Goal: Task Accomplishment & Management: Complete application form

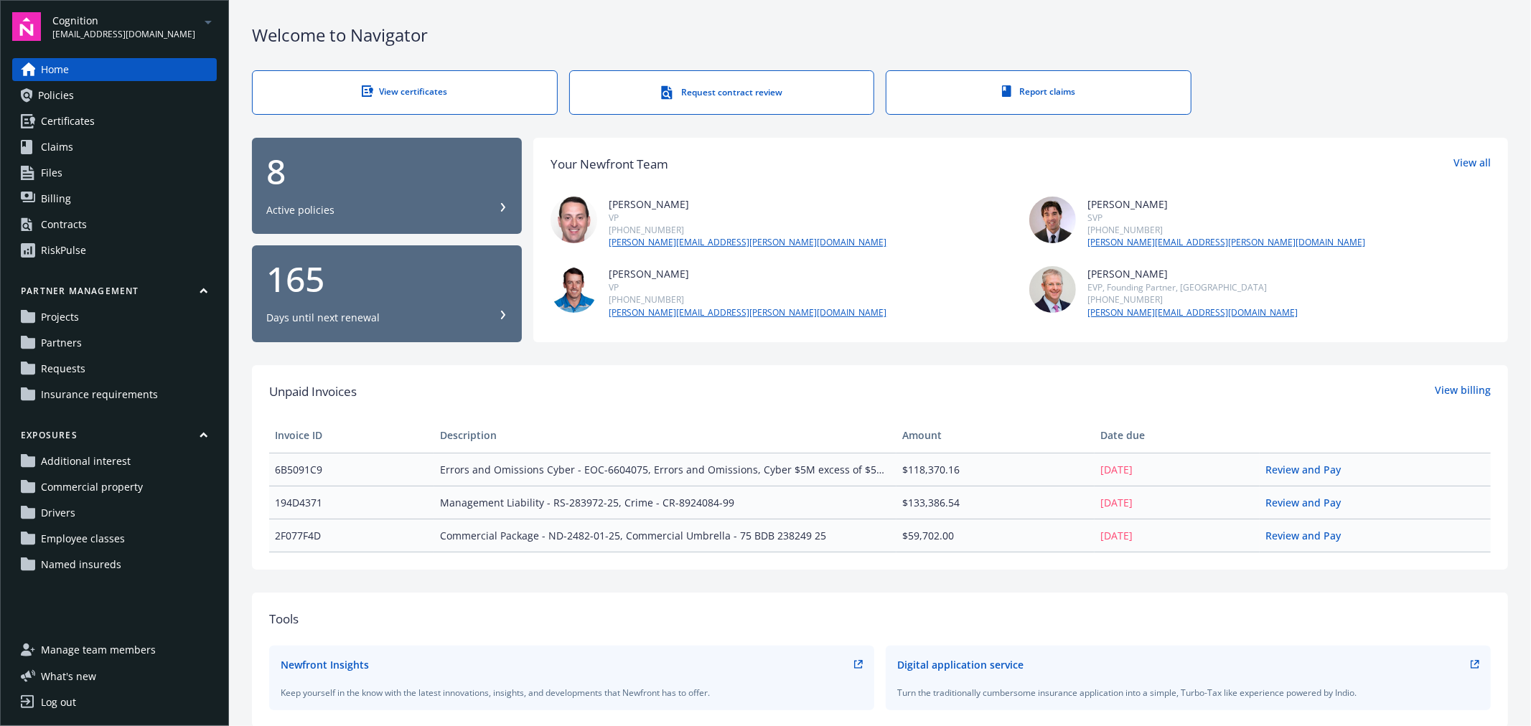
click at [74, 95] on link "Policies" at bounding box center [114, 95] width 205 height 23
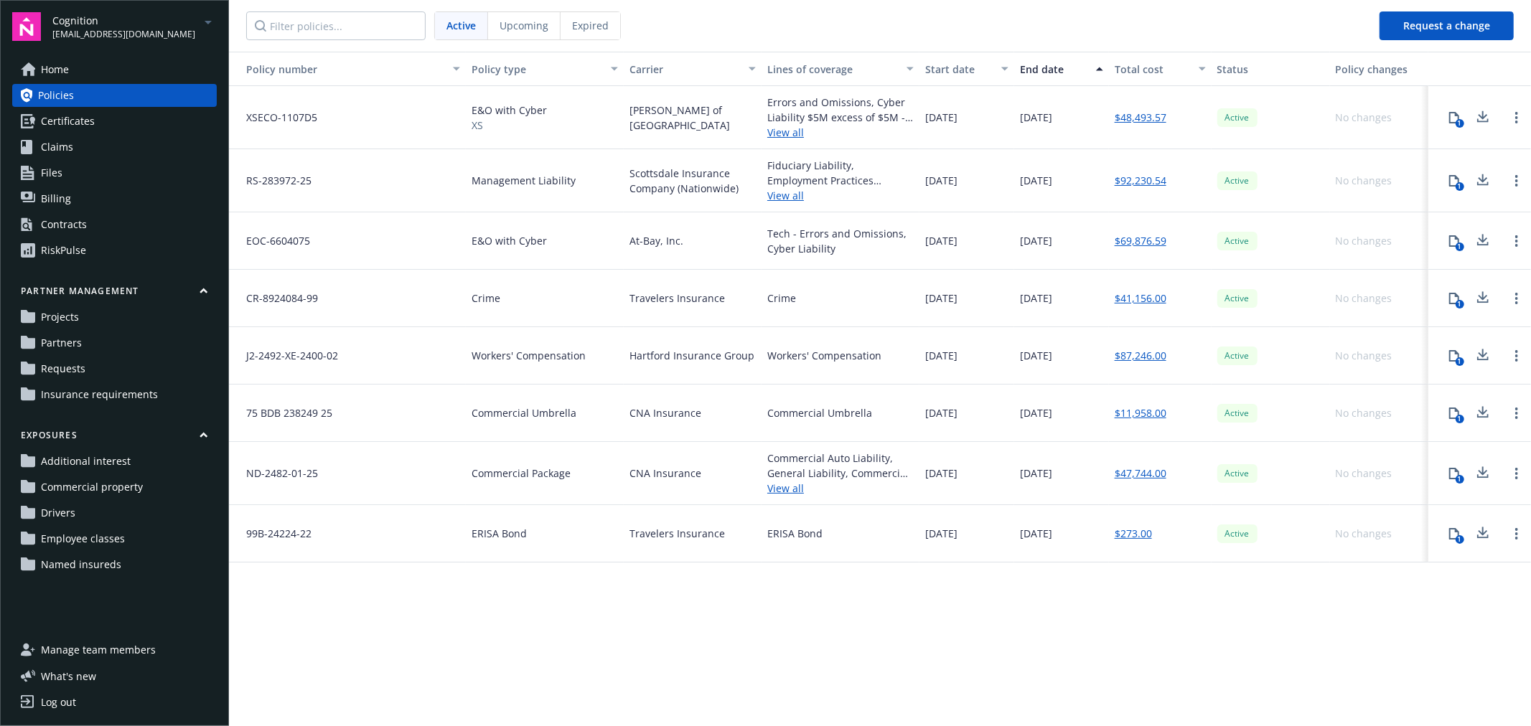
click at [111, 65] on link "Home" at bounding box center [114, 69] width 205 height 23
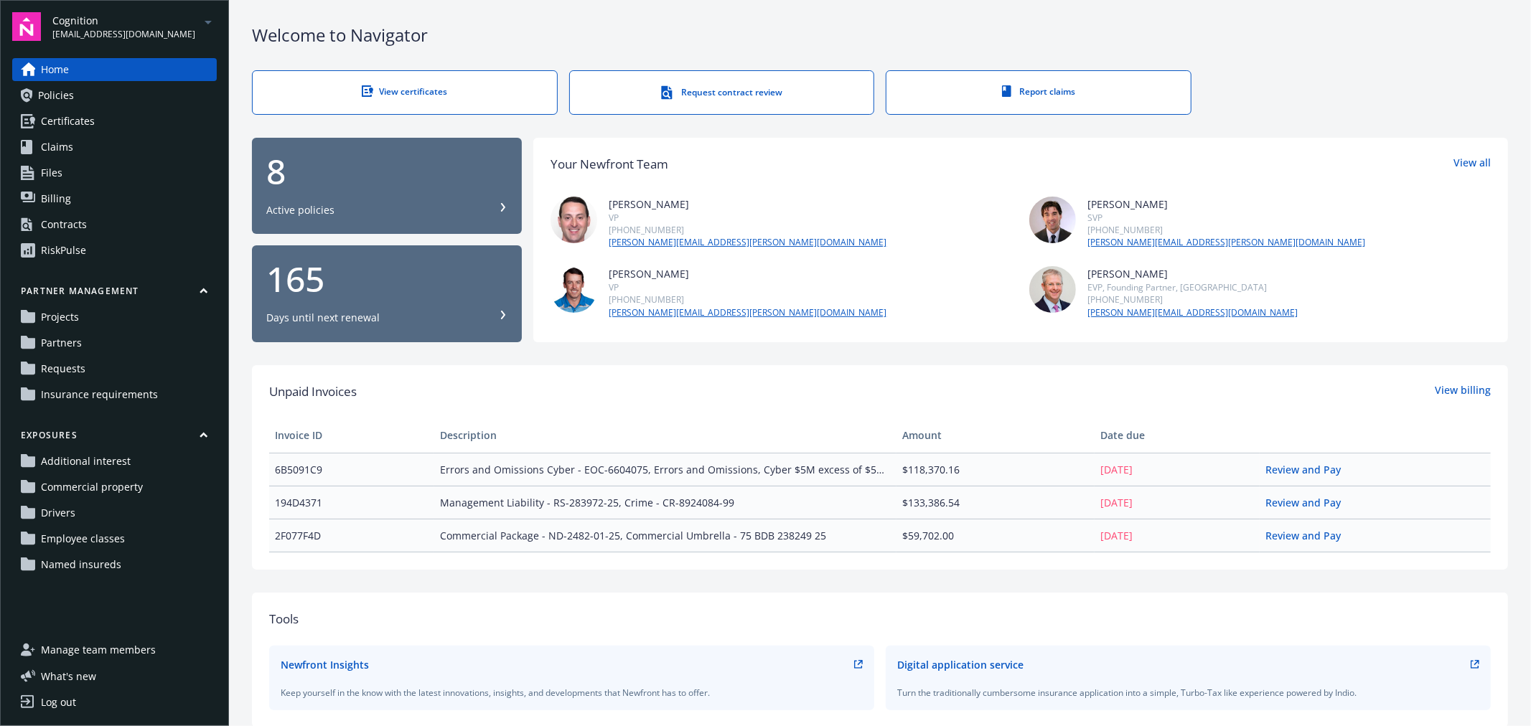
click at [74, 227] on div "Contracts" at bounding box center [64, 224] width 46 height 23
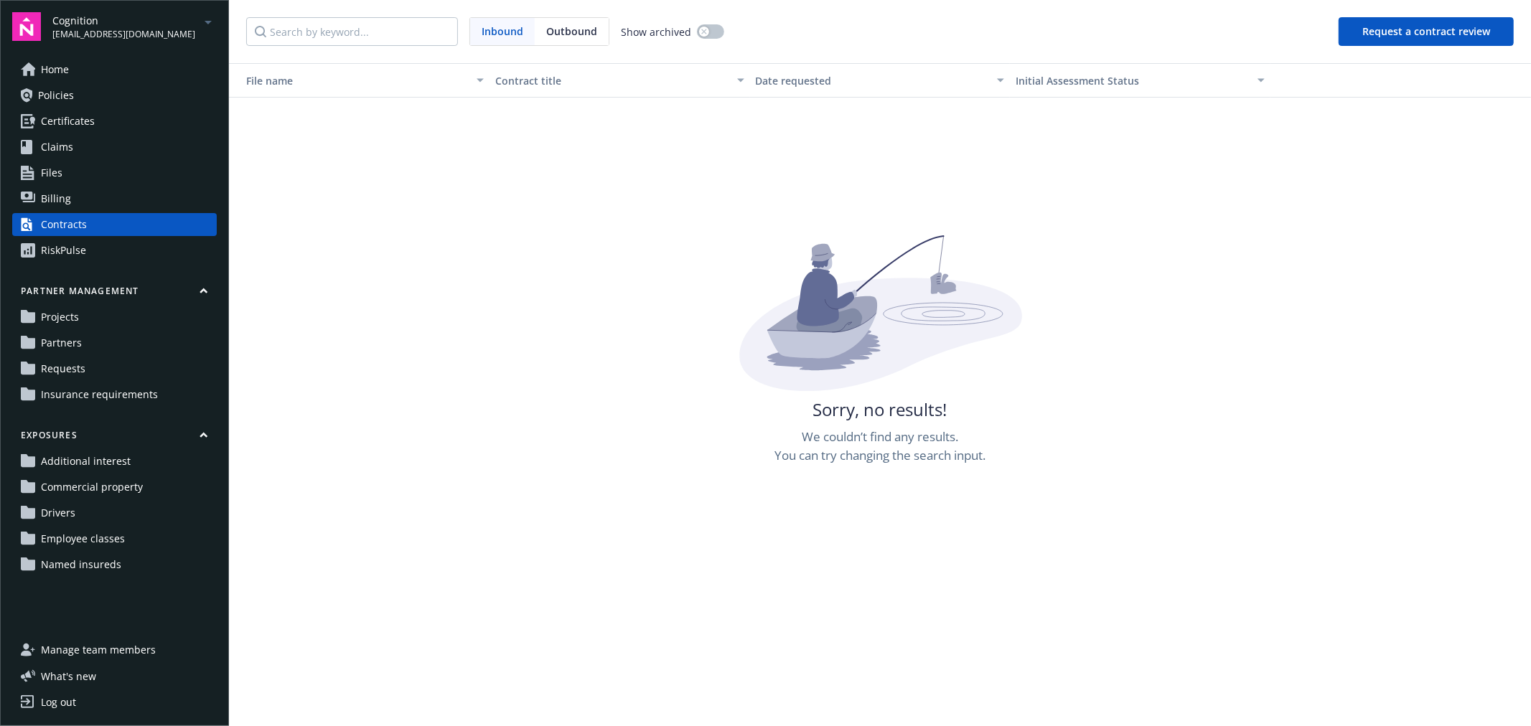
click at [92, 69] on link "Home" at bounding box center [114, 69] width 205 height 23
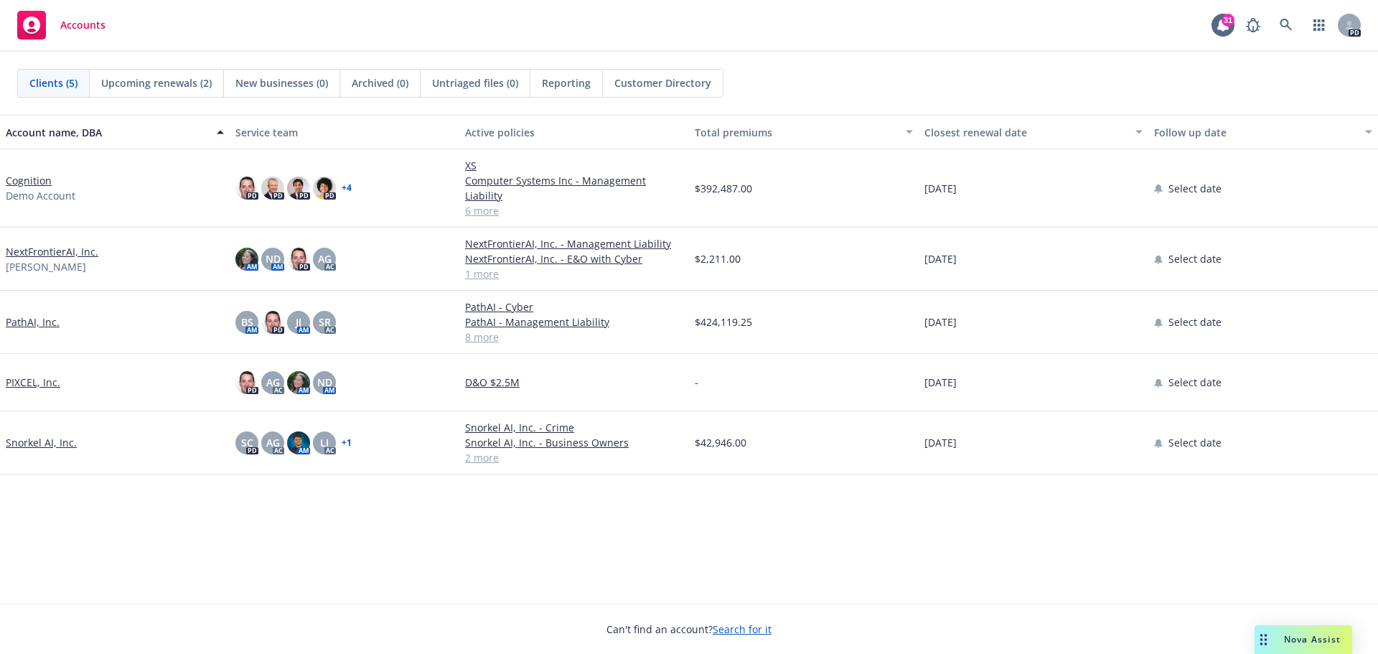
click at [1285, 637] on span "Nova Assist" at bounding box center [1312, 639] width 57 height 12
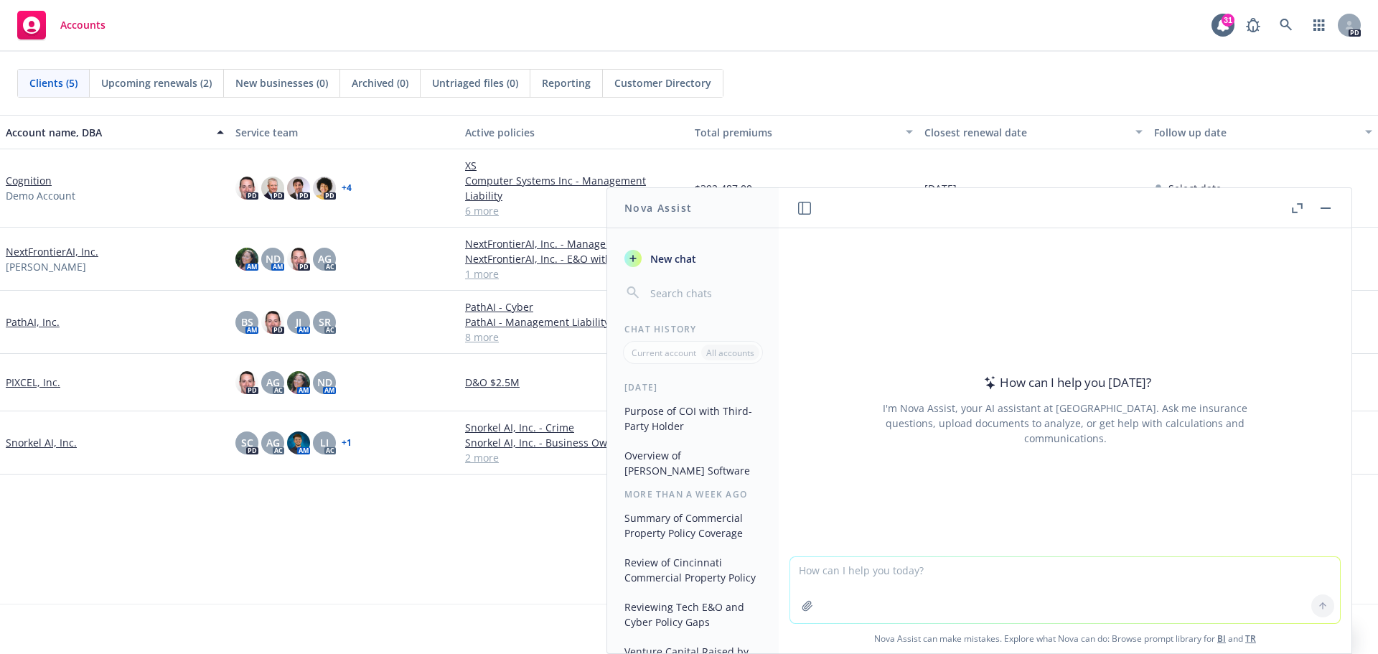
click at [880, 573] on textarea at bounding box center [1065, 590] width 550 height 66
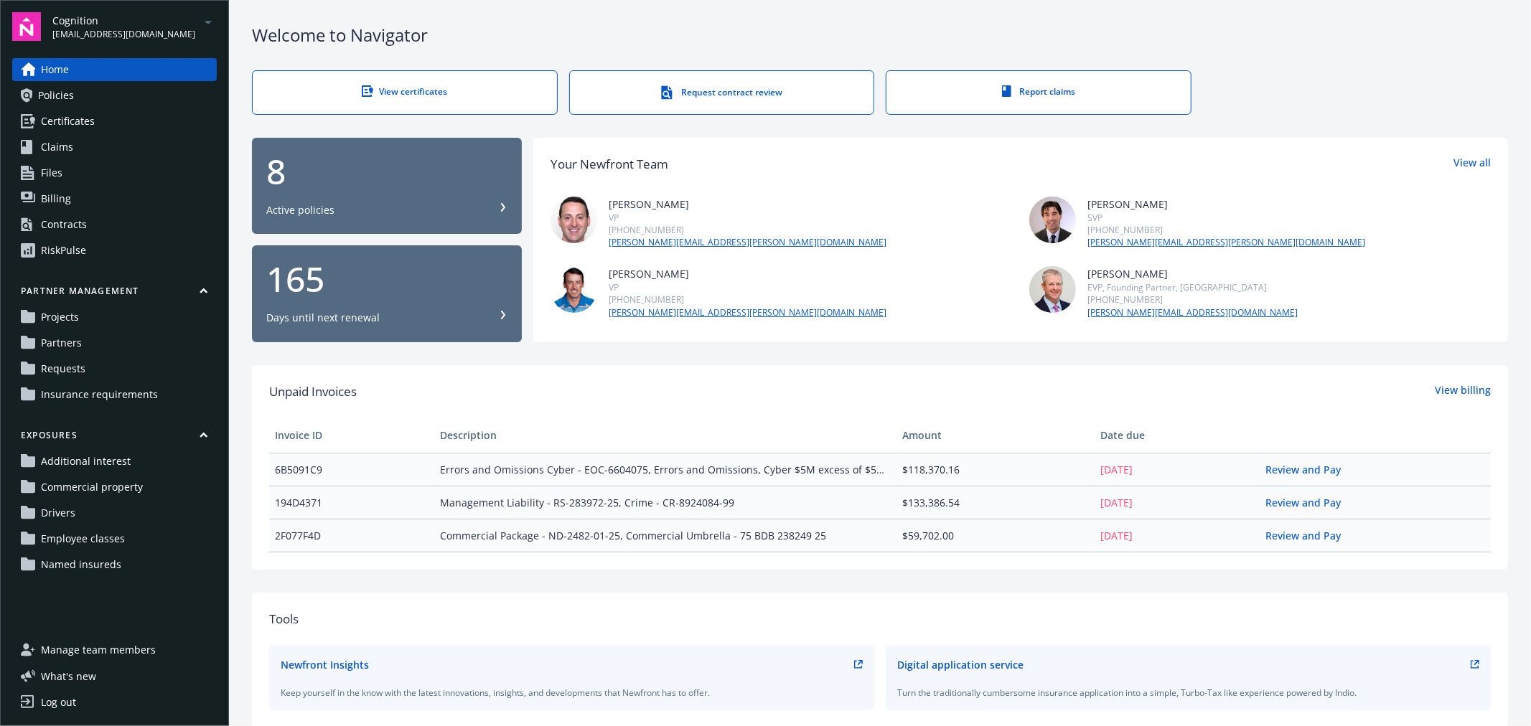
click at [60, 95] on span "Policies" at bounding box center [56, 95] width 36 height 23
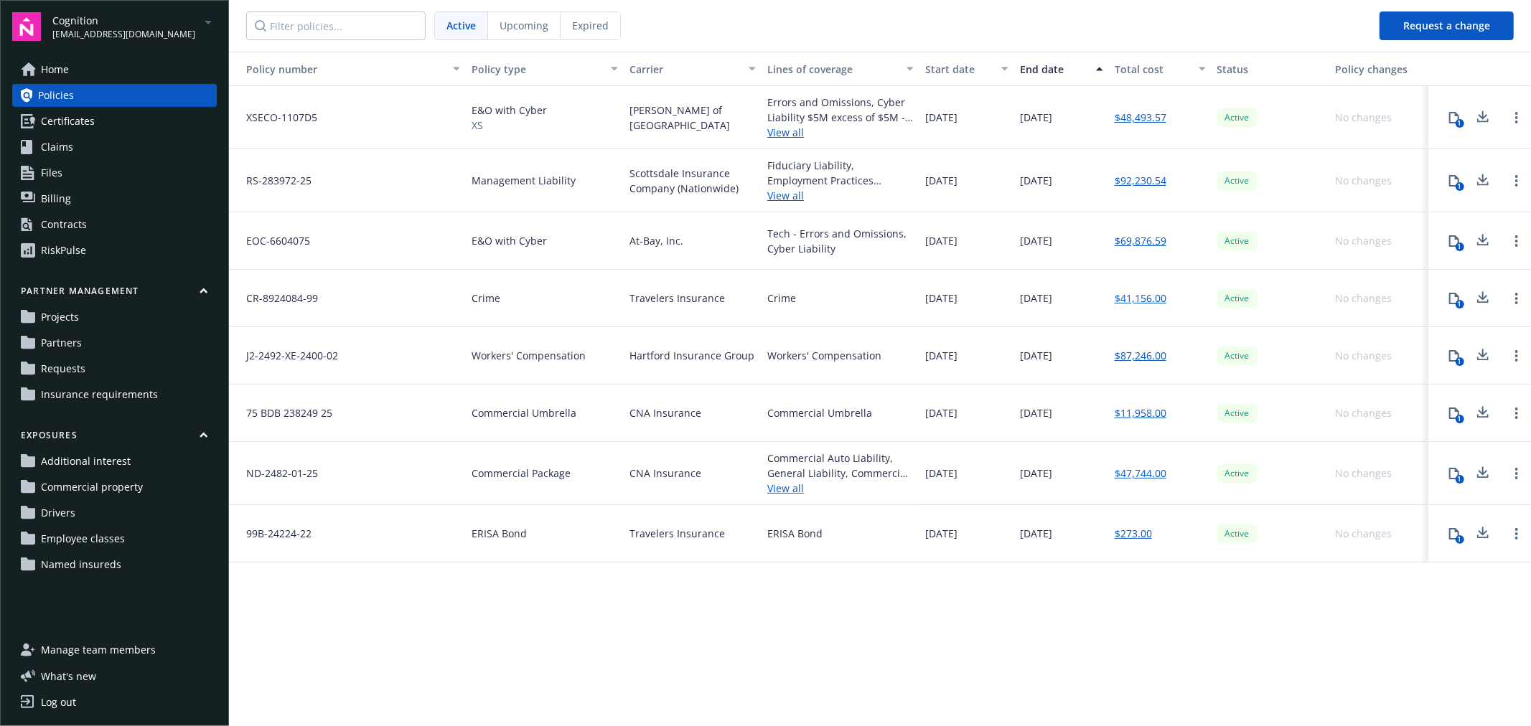
click at [75, 120] on span "Certificates" at bounding box center [68, 121] width 54 height 23
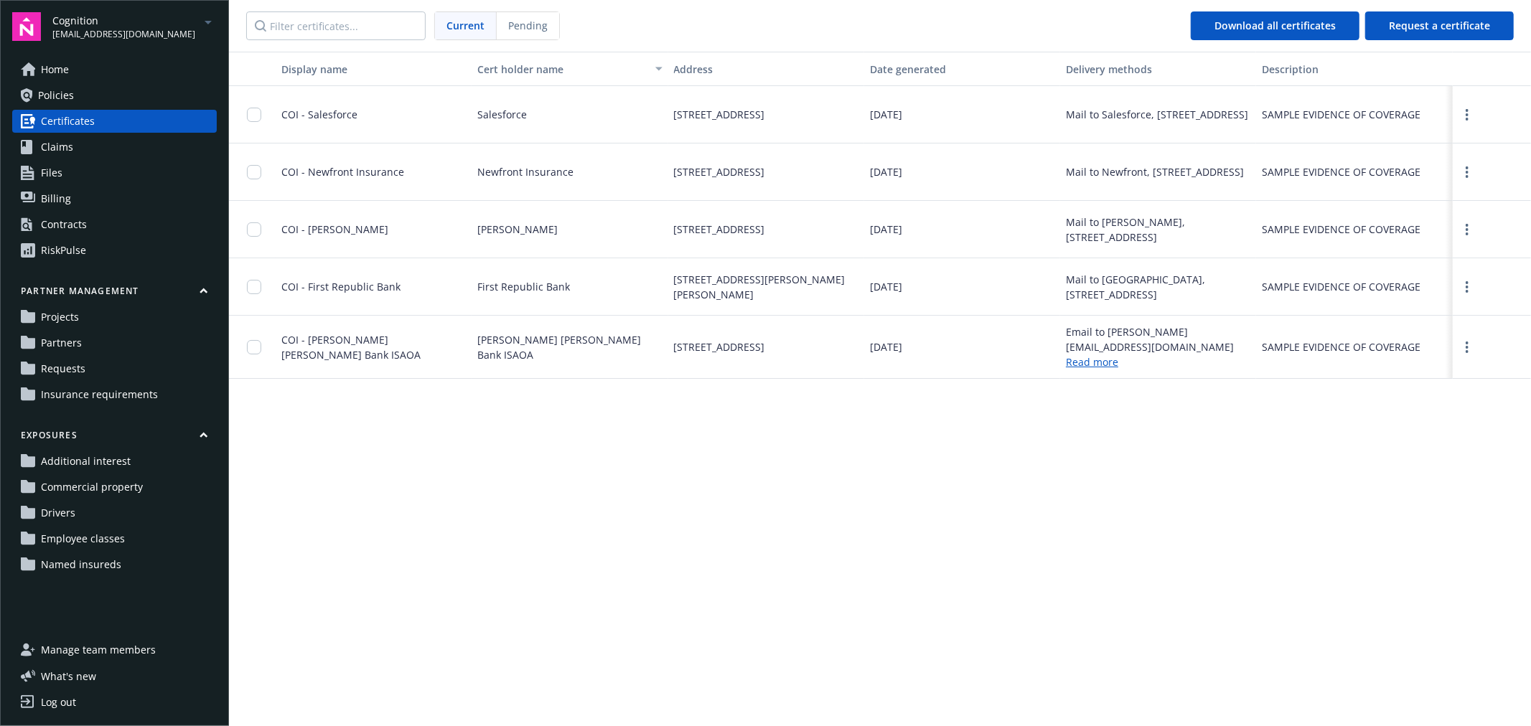
click at [88, 144] on link "Claims" at bounding box center [114, 147] width 205 height 23
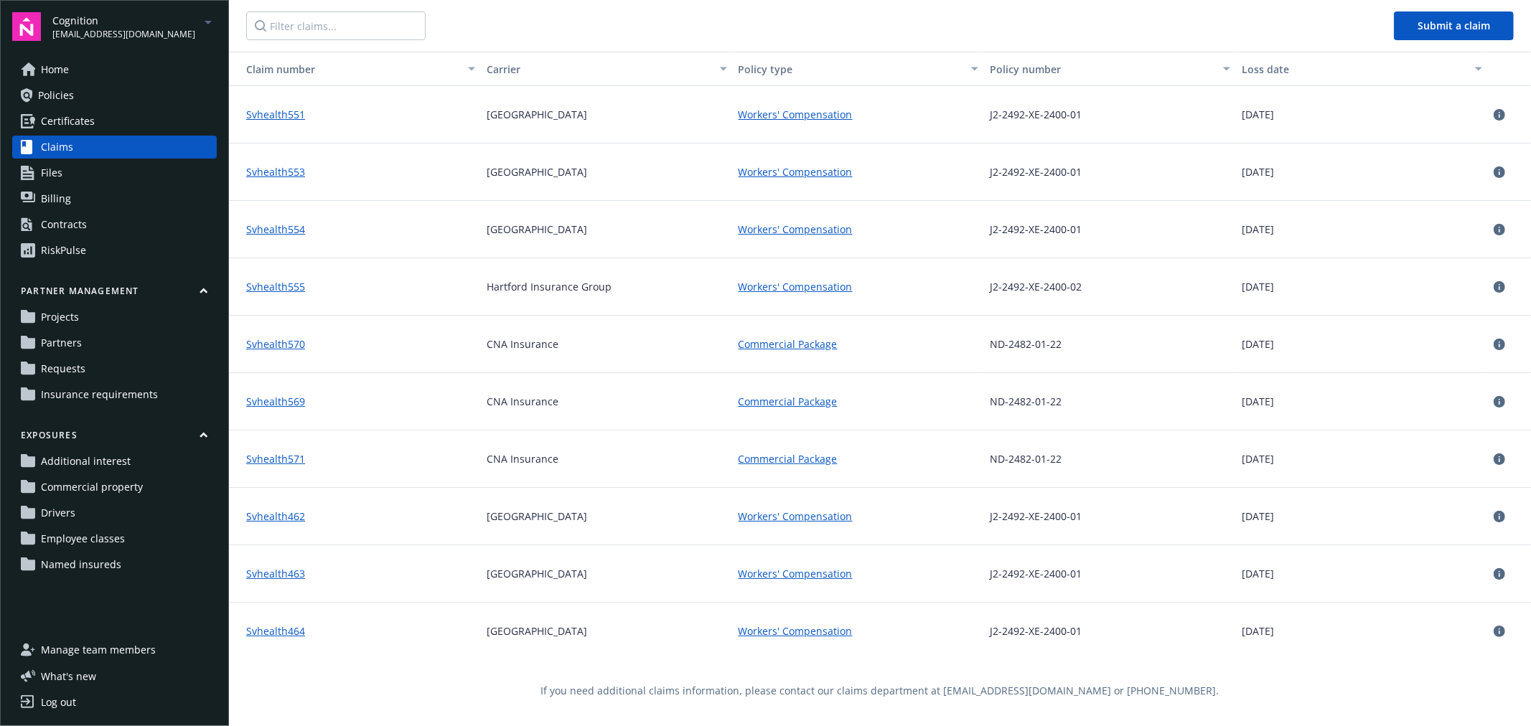
click at [83, 174] on link "Files" at bounding box center [114, 172] width 205 height 23
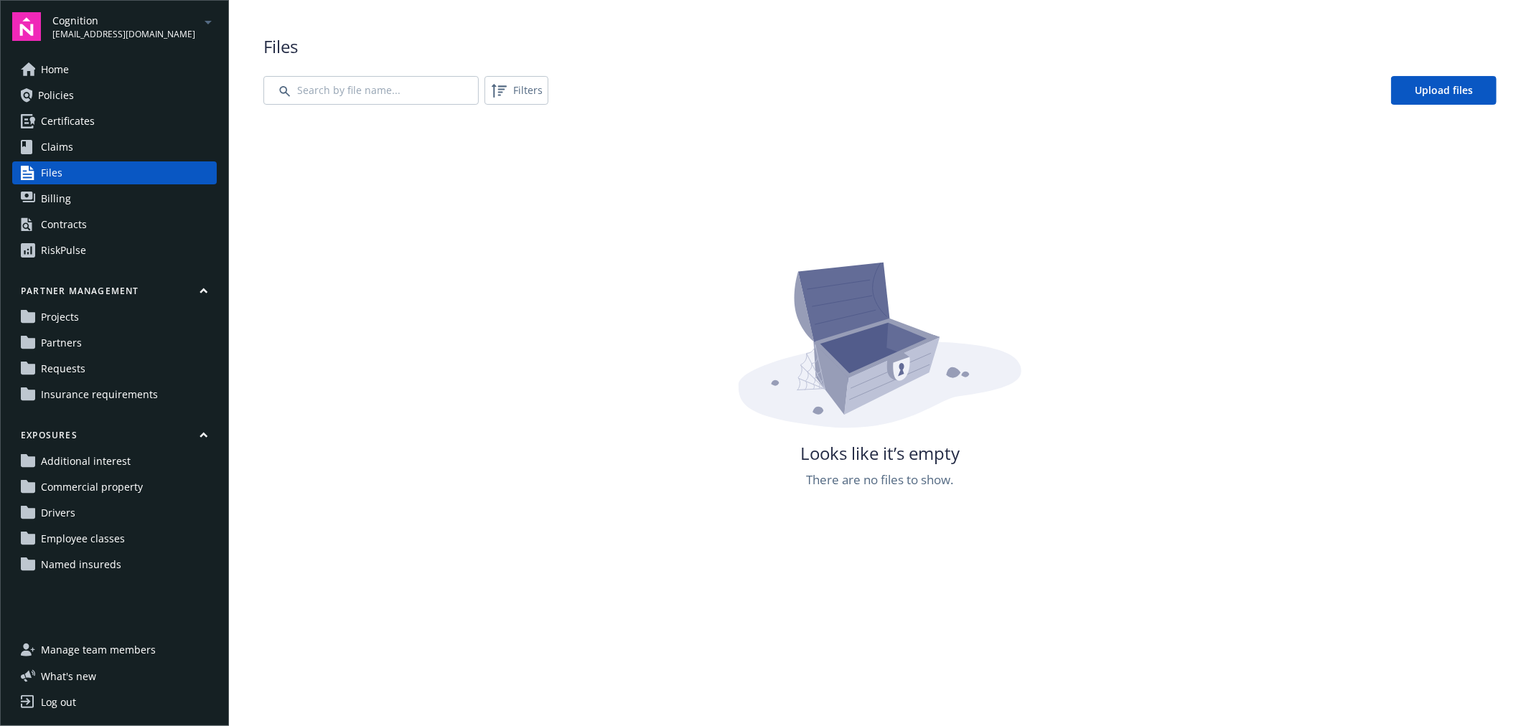
click at [101, 196] on link "Billing" at bounding box center [114, 198] width 205 height 23
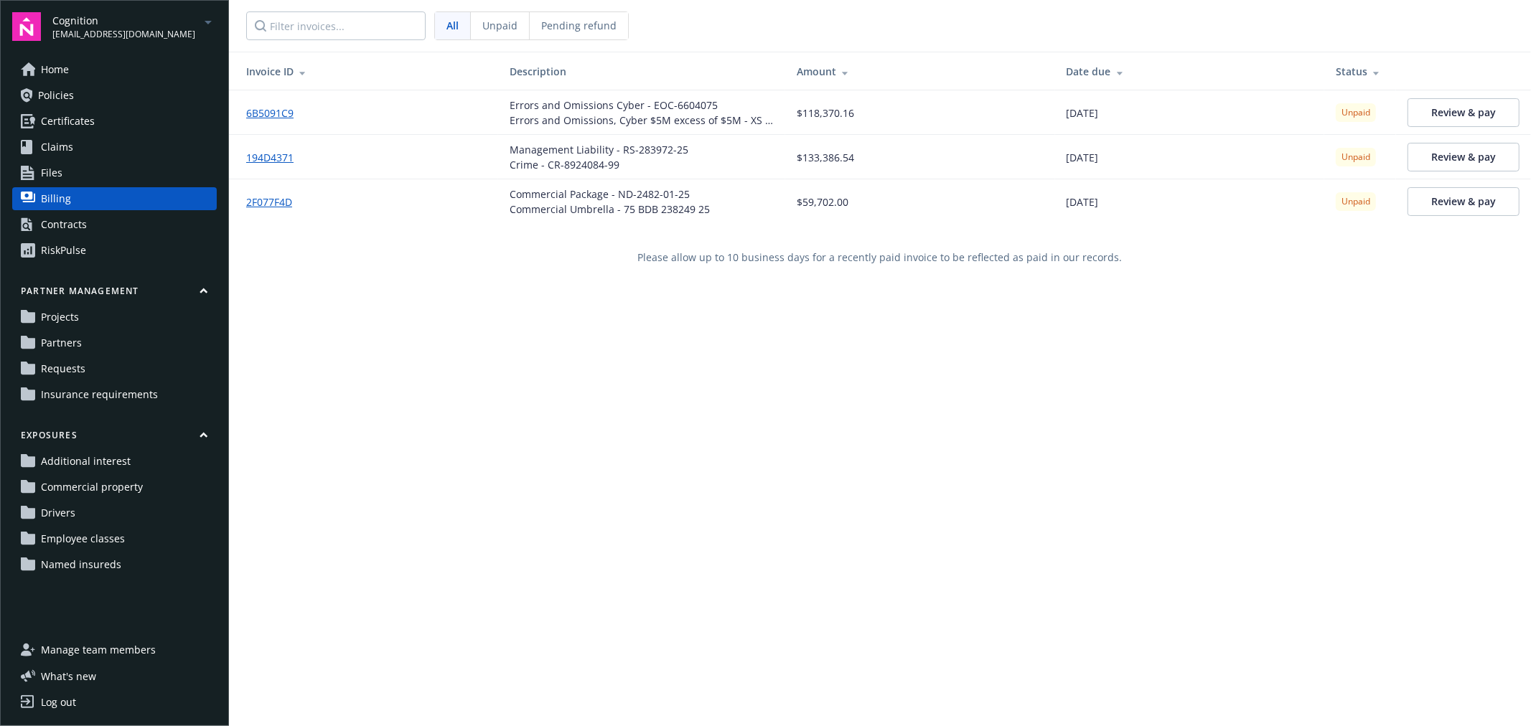
click at [83, 224] on div "Contracts" at bounding box center [64, 224] width 46 height 23
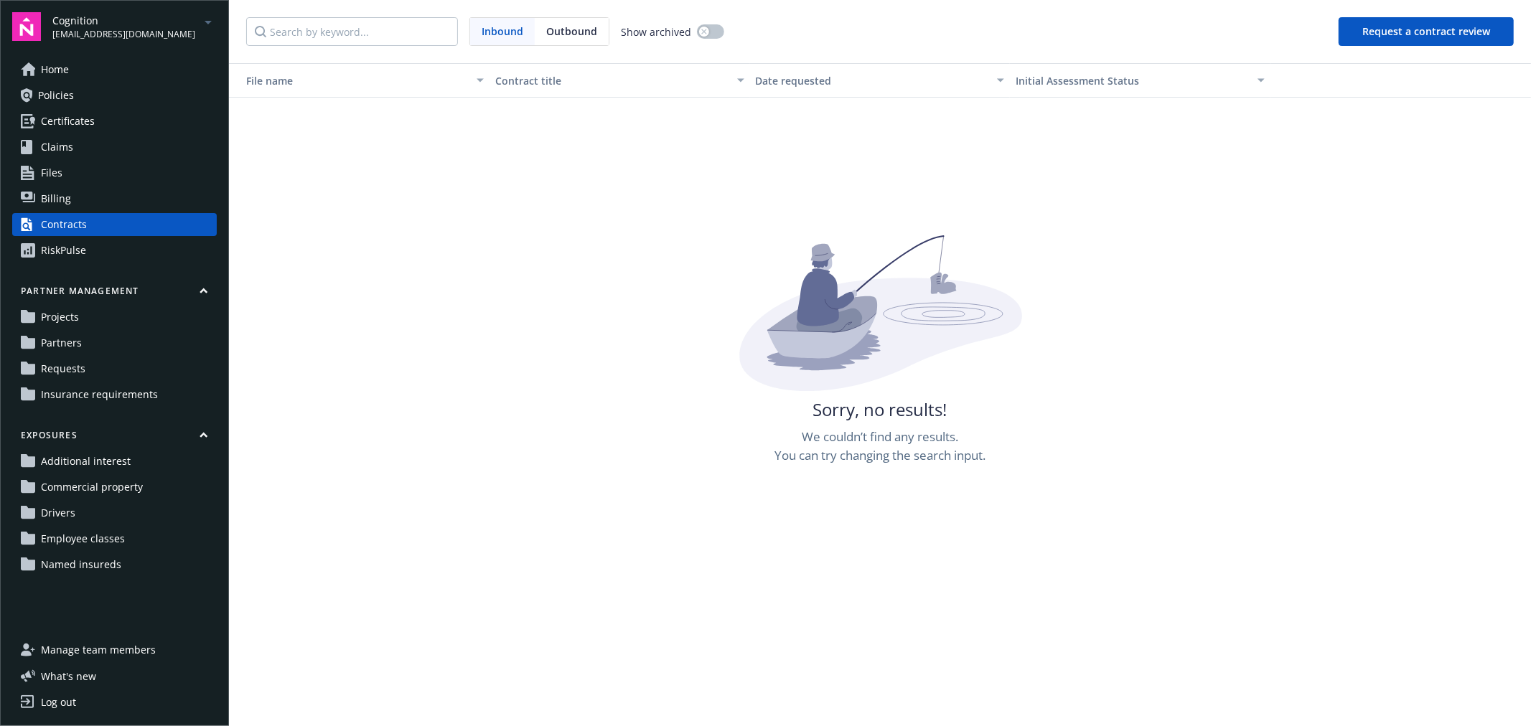
click at [1417, 32] on button "Request a contract review" at bounding box center [1425, 31] width 175 height 29
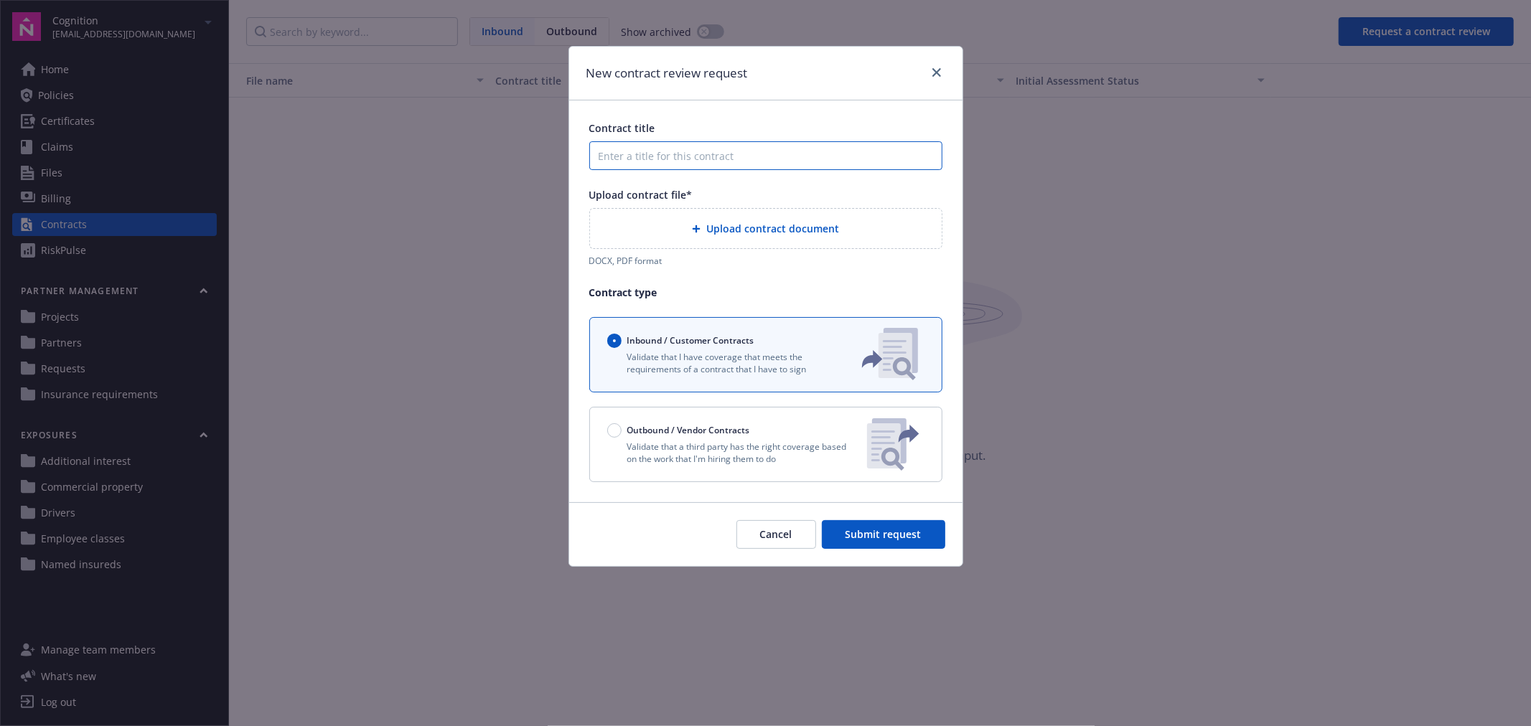
click at [696, 151] on input "Contract title" at bounding box center [765, 155] width 353 height 29
type input "Demo Contract Review"
click at [783, 231] on span "Upload contract document" at bounding box center [772, 228] width 133 height 15
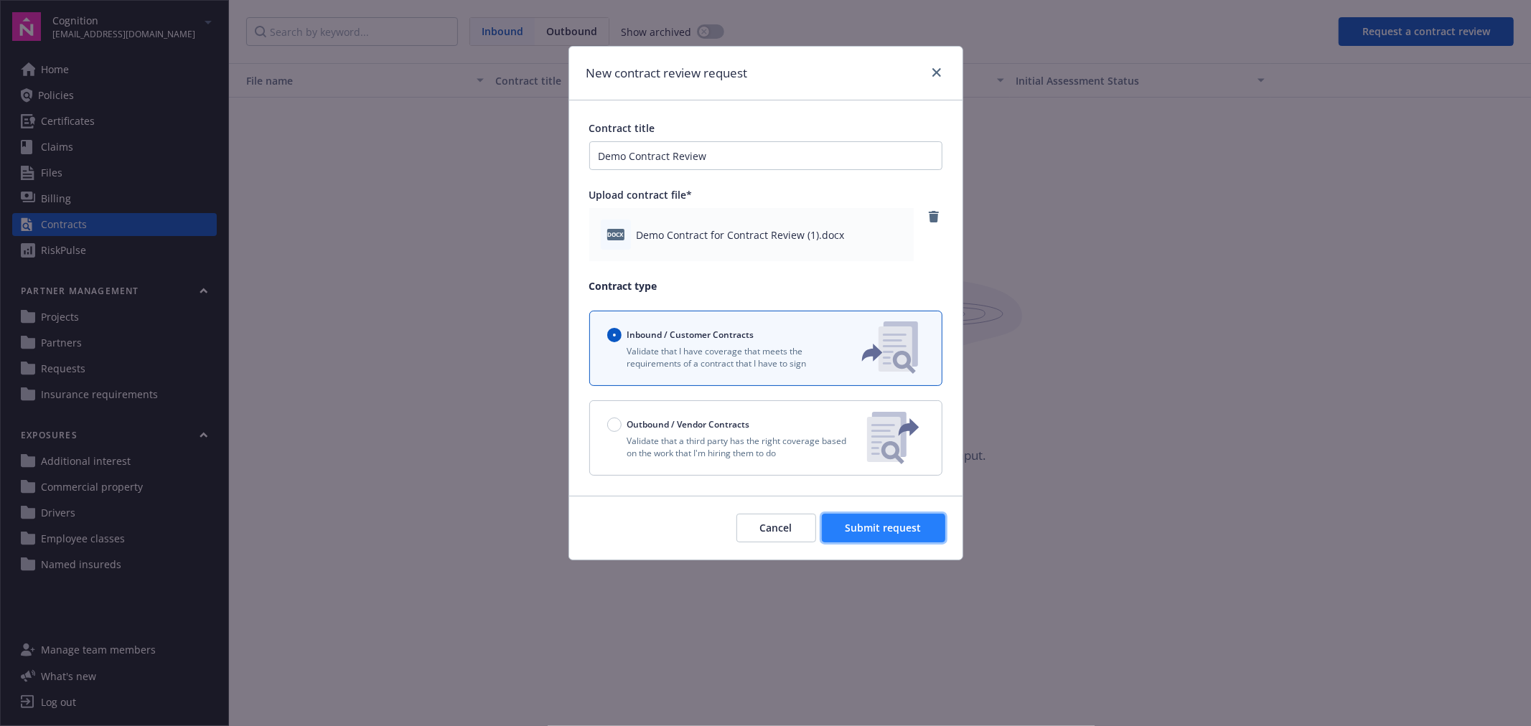
click at [893, 527] on span "Submit request" at bounding box center [883, 528] width 76 height 14
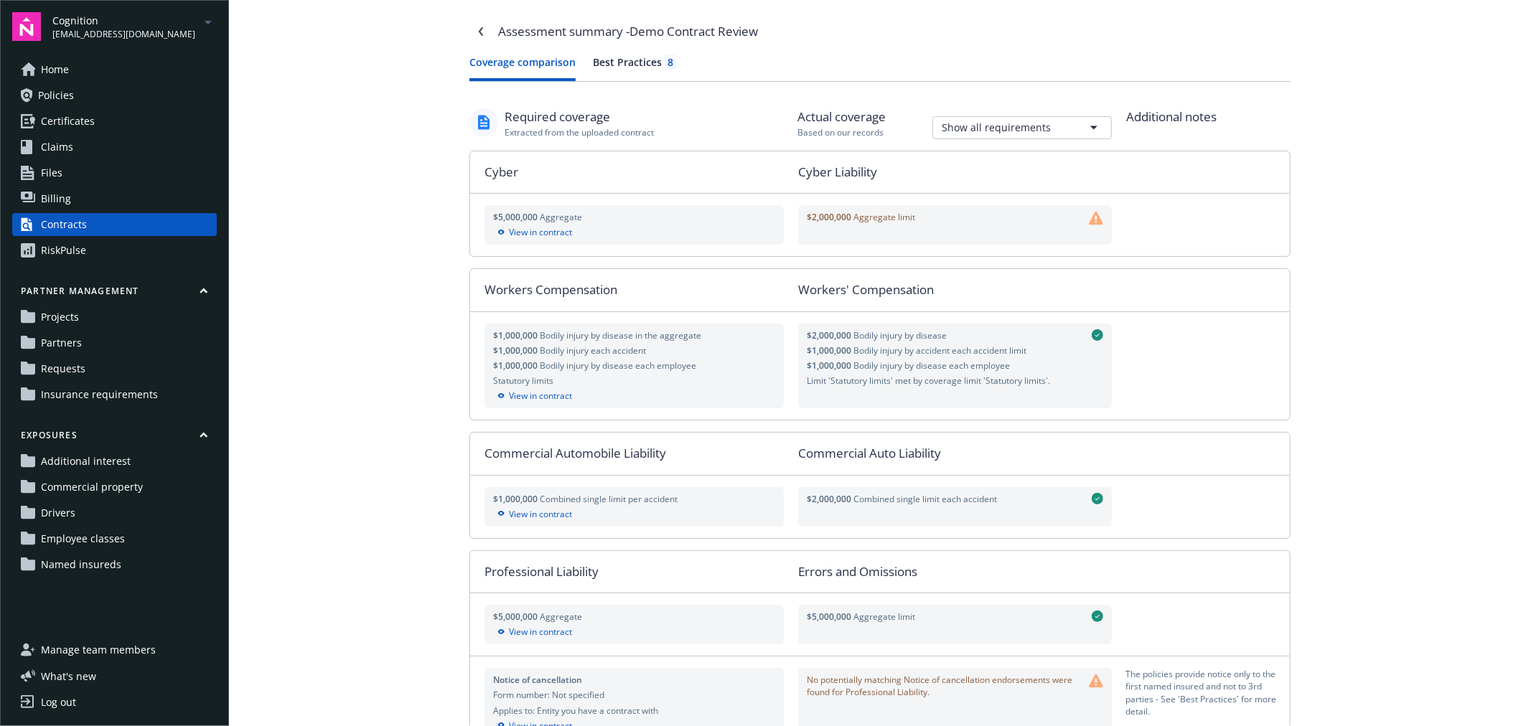
scroll to position [266, 0]
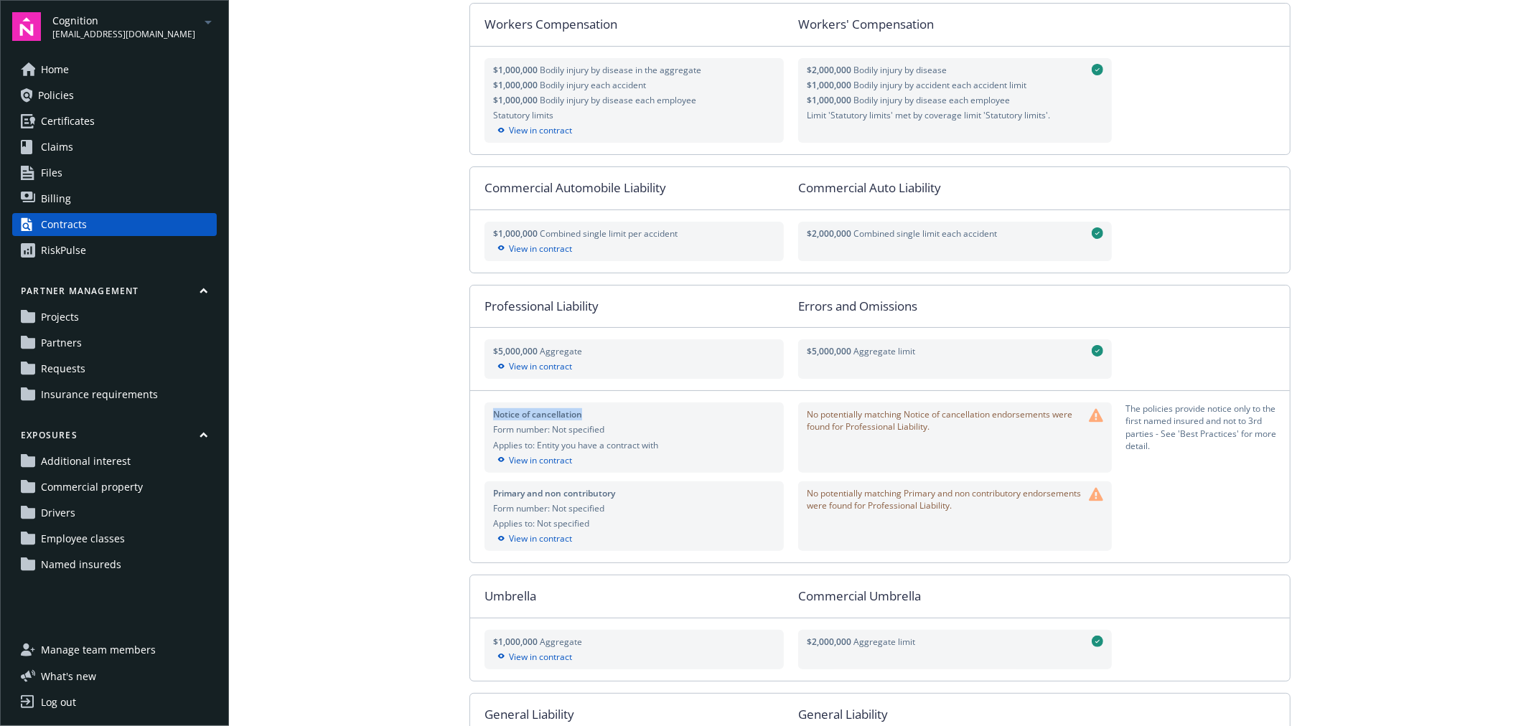
drag, startPoint x: 489, startPoint y: 414, endPoint x: 582, endPoint y: 415, distance: 93.3
click at [581, 415] on div "Notice of cancellation" at bounding box center [634, 414] width 282 height 12
click at [606, 414] on div "Notice of cancellation" at bounding box center [634, 414] width 282 height 12
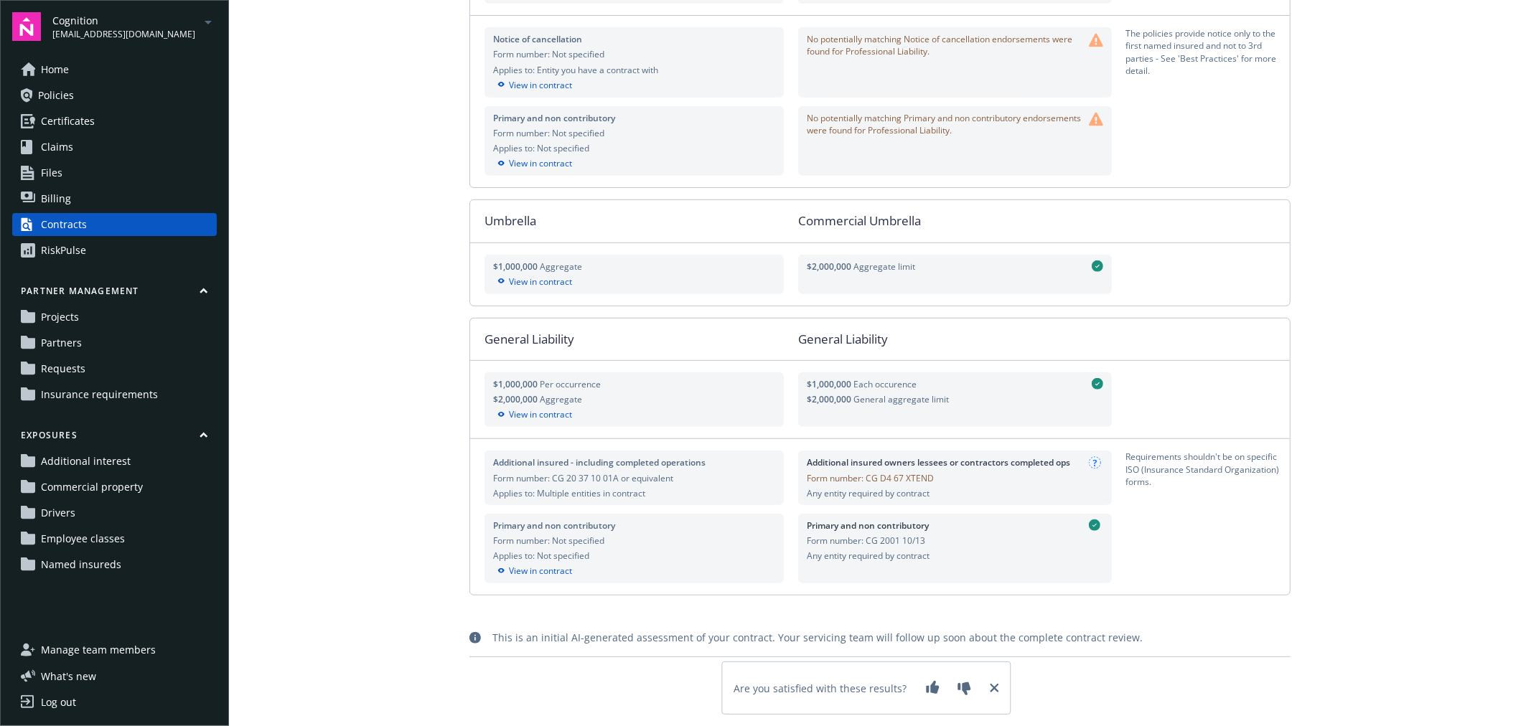
scroll to position [0, 0]
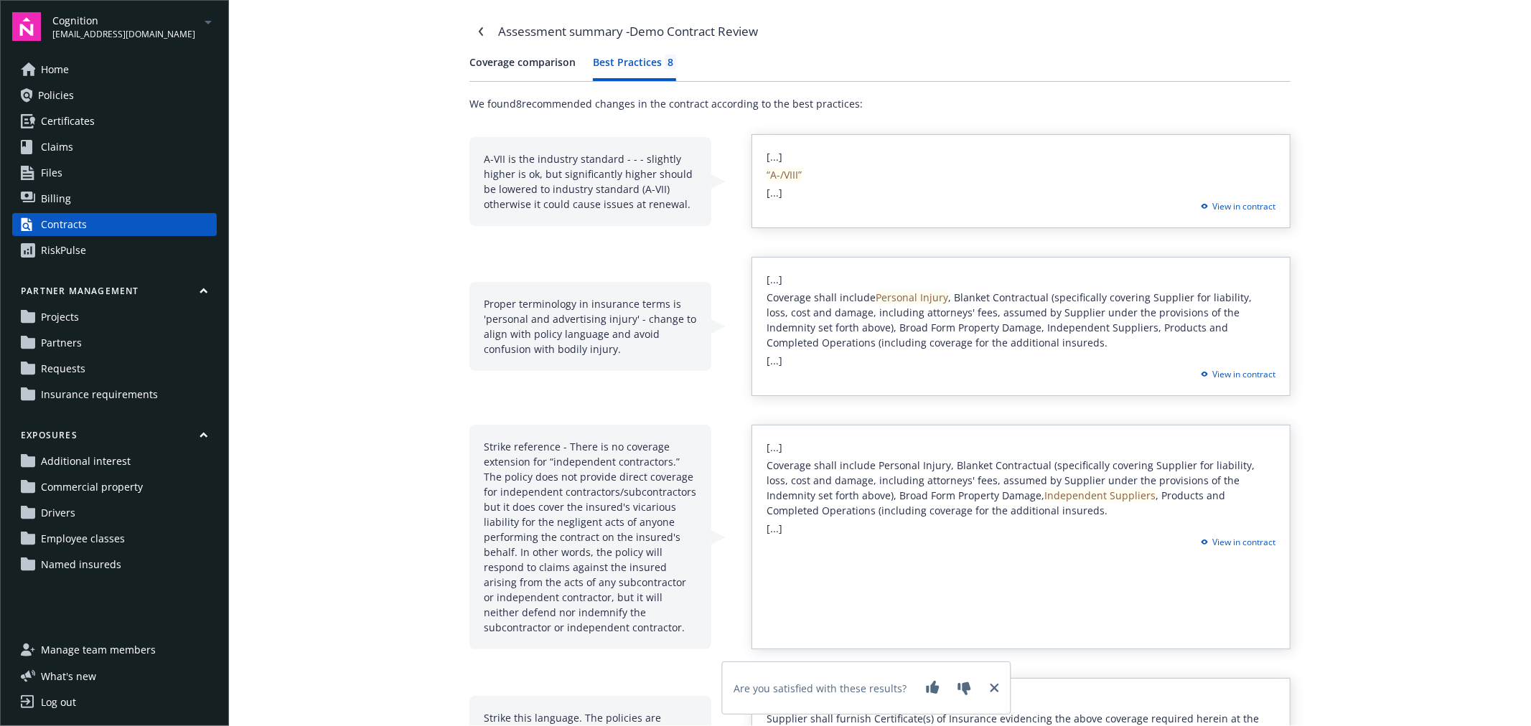
click at [606, 56] on div "Best Practices 8" at bounding box center [634, 62] width 83 height 15
click at [482, 317] on div "Proper terminology in insurance terms is 'personal and advertising injury' - ch…" at bounding box center [590, 326] width 242 height 89
click at [479, 318] on div "Proper terminology in insurance terms is 'personal and advertising injury' - ch…" at bounding box center [590, 326] width 242 height 89
